Goal: Task Accomplishment & Management: Manage account settings

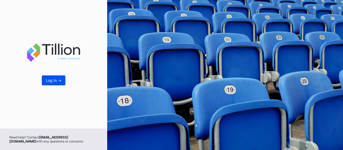
click at [53, 79] on div "Log In ->" at bounding box center [54, 80] width 16 height 5
click at [63, 78] on button "Log In ->" at bounding box center [54, 80] width 24 height 10
